Goal: Obtain resource: Download file/media

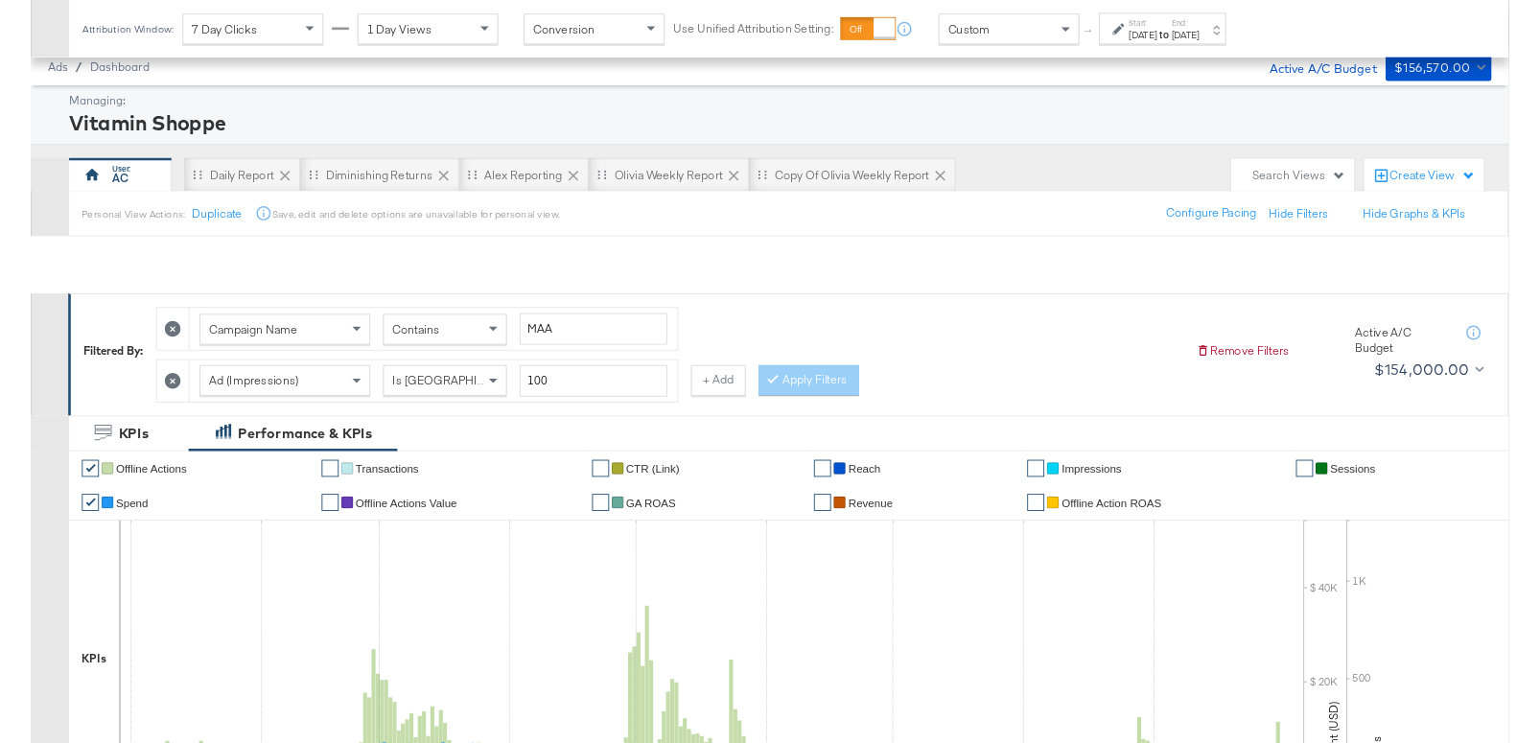
scroll to position [949, 0]
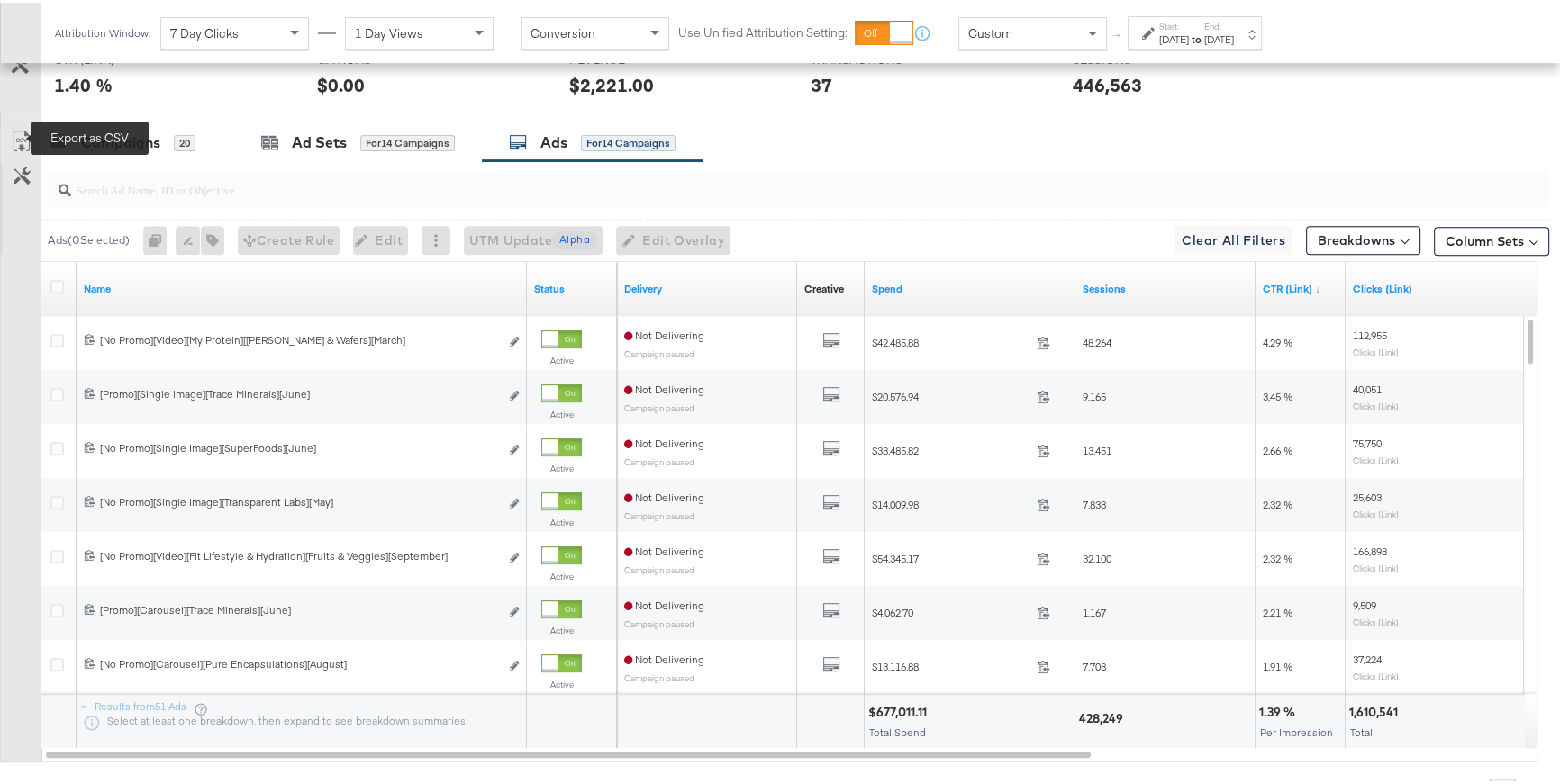
click at [23, 140] on icon at bounding box center [22, 138] width 22 height 22
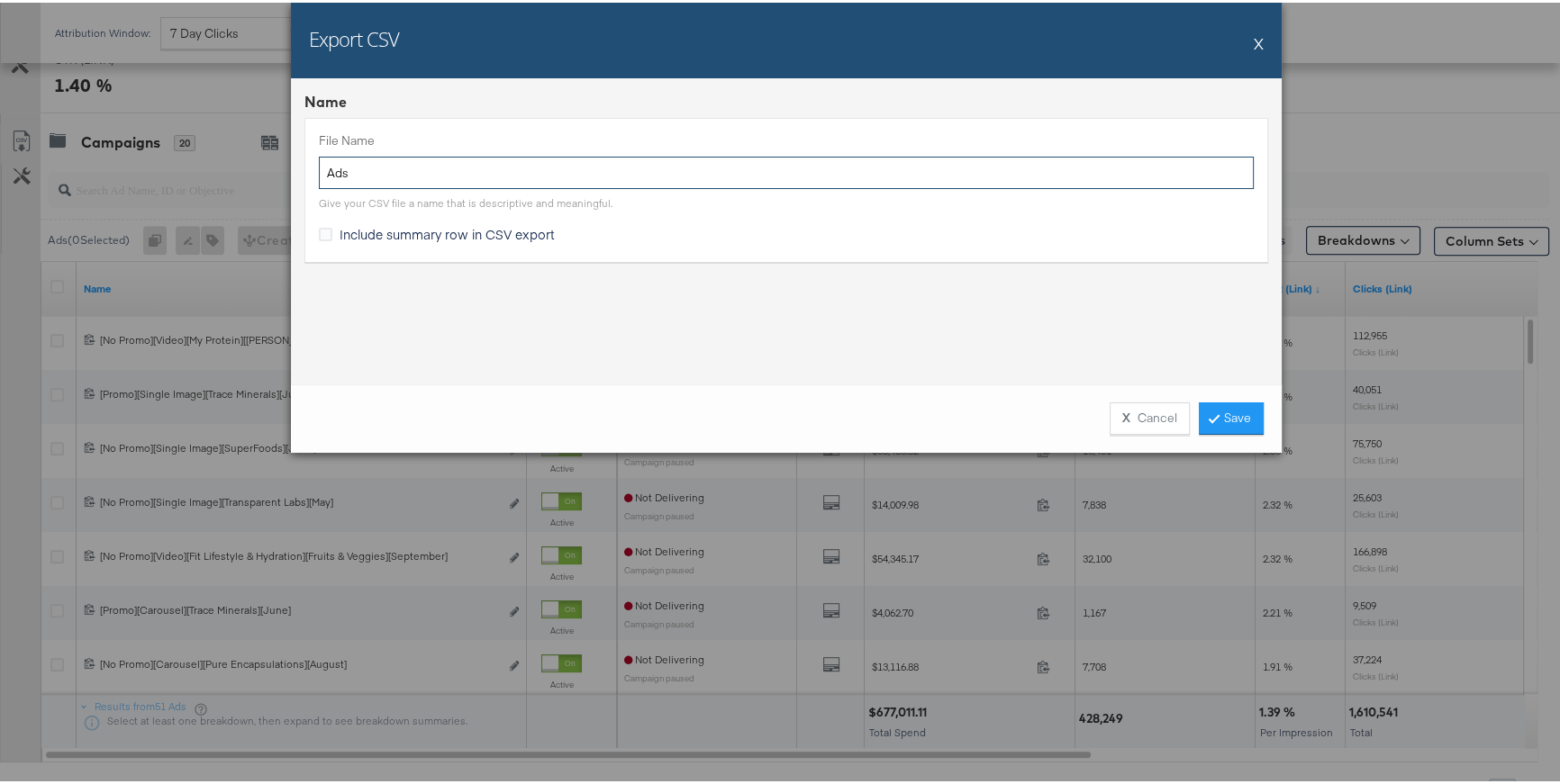
click at [319, 175] on input "Ads" at bounding box center [785, 170] width 934 height 33
type input "Top MAA Ads"
click at [1219, 415] on link "Save" at bounding box center [1230, 416] width 65 height 33
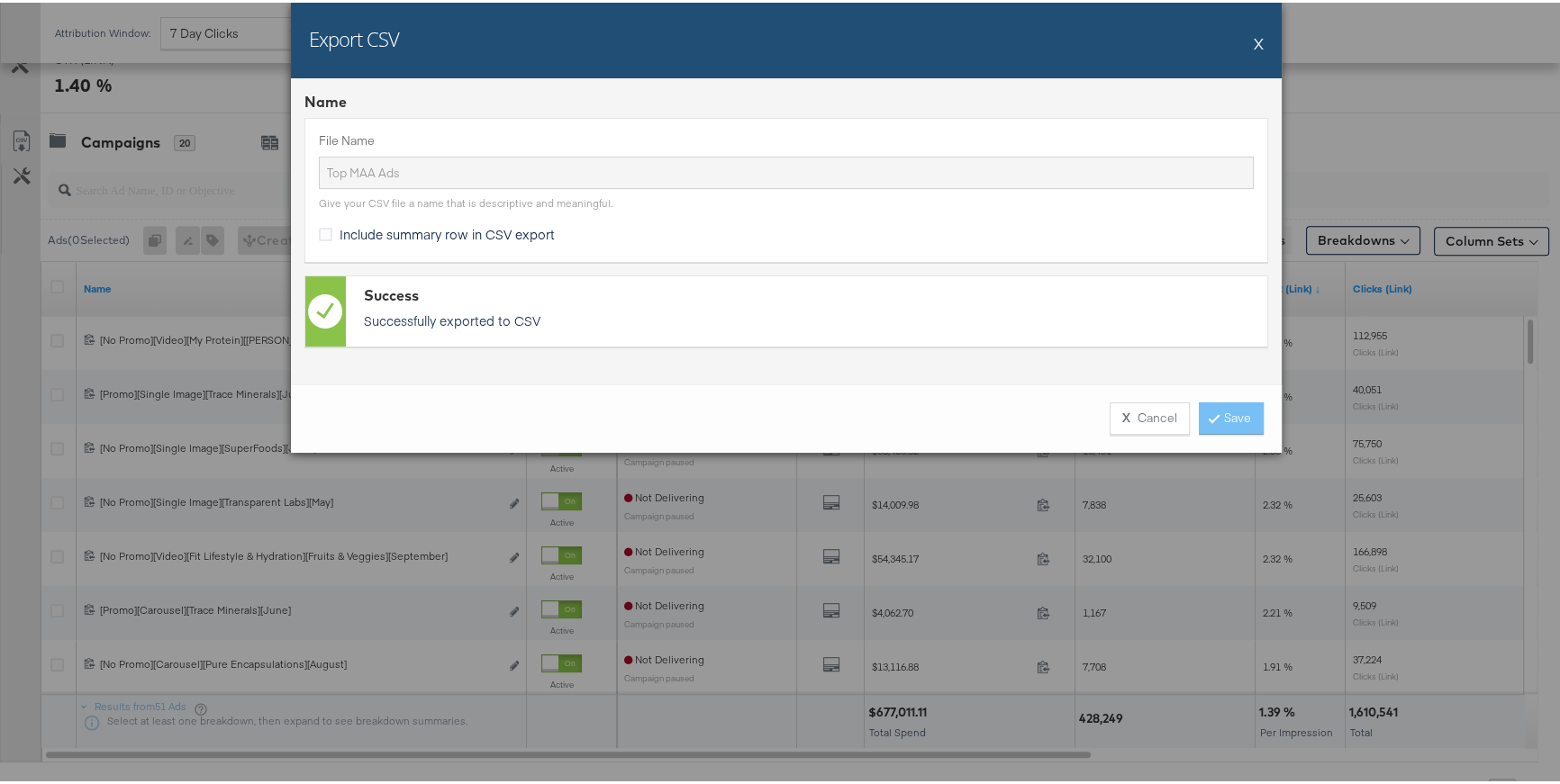
click at [1254, 43] on button "X" at bounding box center [1259, 40] width 10 height 36
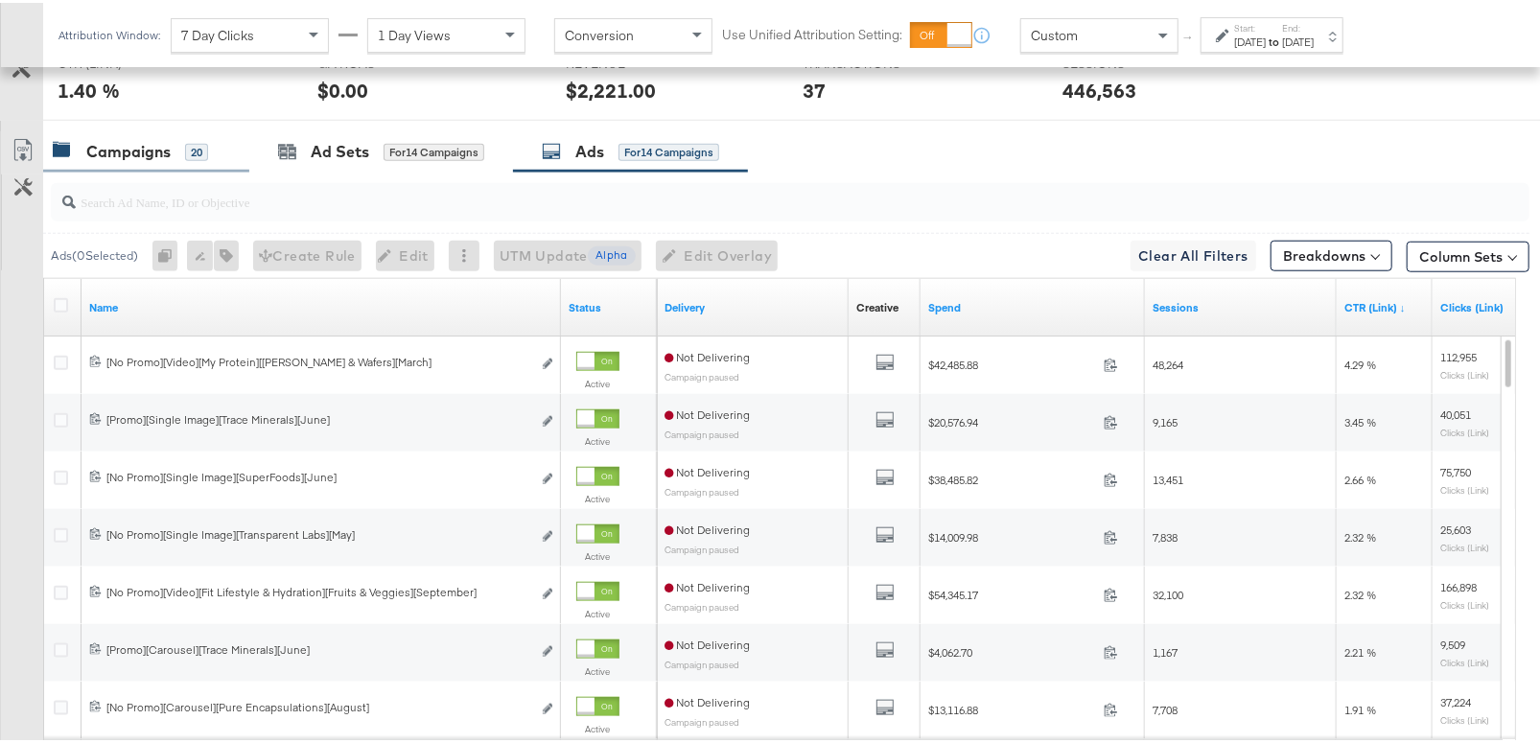
click at [134, 159] on div "Campaigns 20" at bounding box center [146, 148] width 206 height 41
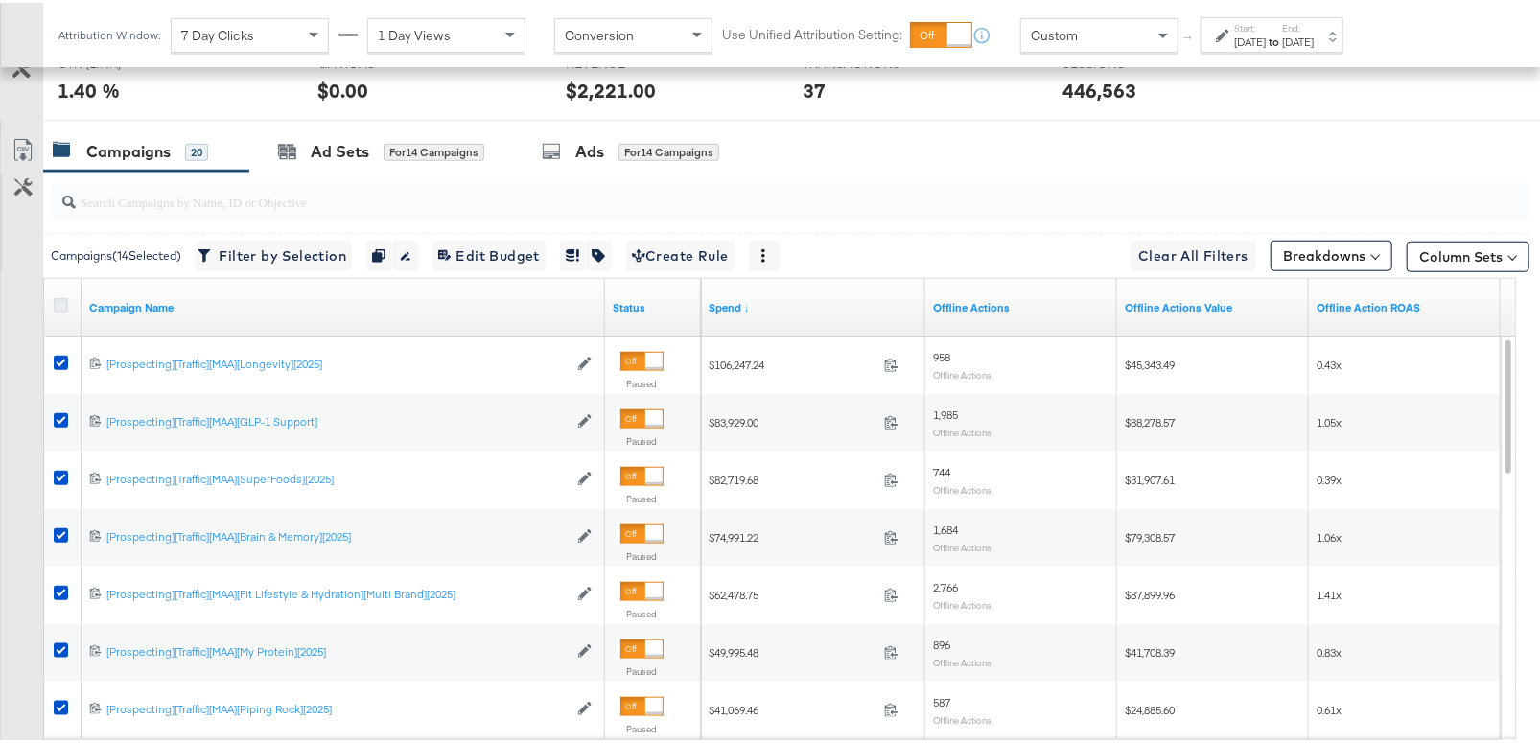
click at [61, 297] on icon at bounding box center [61, 302] width 14 height 14
click at [0, 0] on input "checkbox" at bounding box center [0, 0] width 0 height 0
click at [61, 297] on icon at bounding box center [61, 302] width 14 height 14
click at [0, 0] on input "checkbox" at bounding box center [0, 0] width 0 height 0
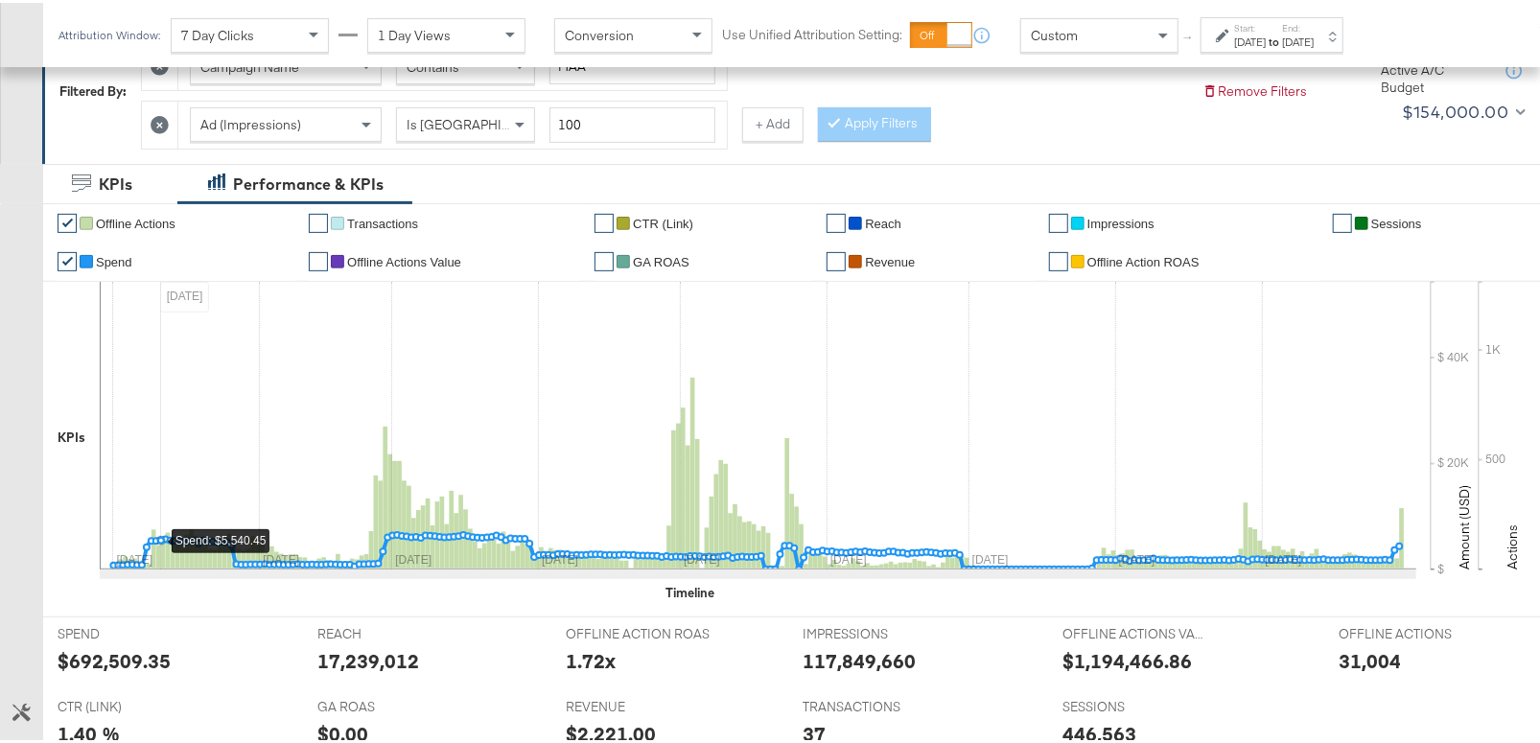
scroll to position [0, 0]
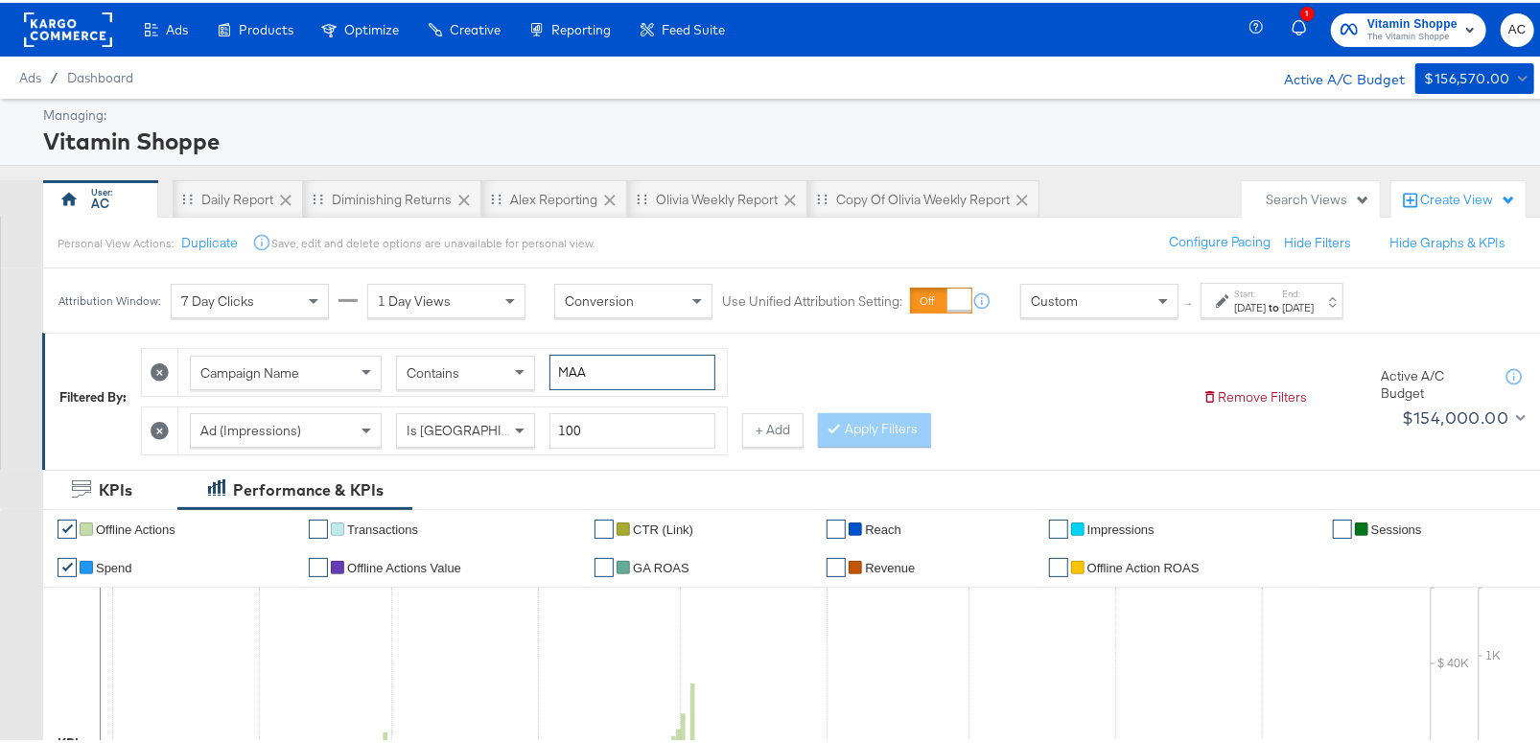
click at [573, 367] on input "MAA" at bounding box center [632, 369] width 166 height 35
type input "Private"
click at [849, 420] on button "Apply Filters" at bounding box center [874, 427] width 113 height 35
